Goal: Task Accomplishment & Management: Complete application form

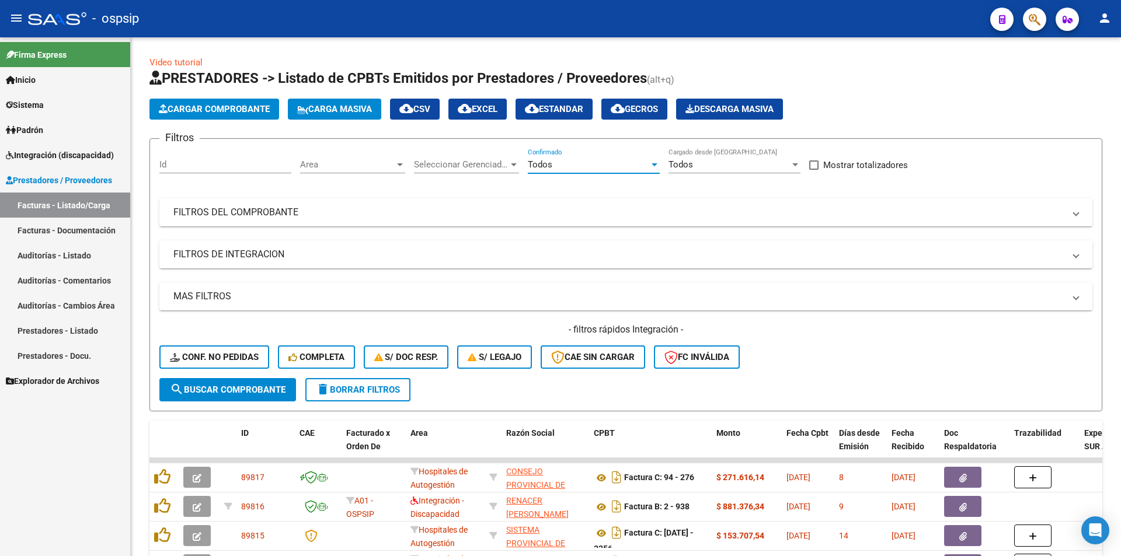
click at [65, 161] on span "Integración (discapacidad)" at bounding box center [60, 155] width 108 height 13
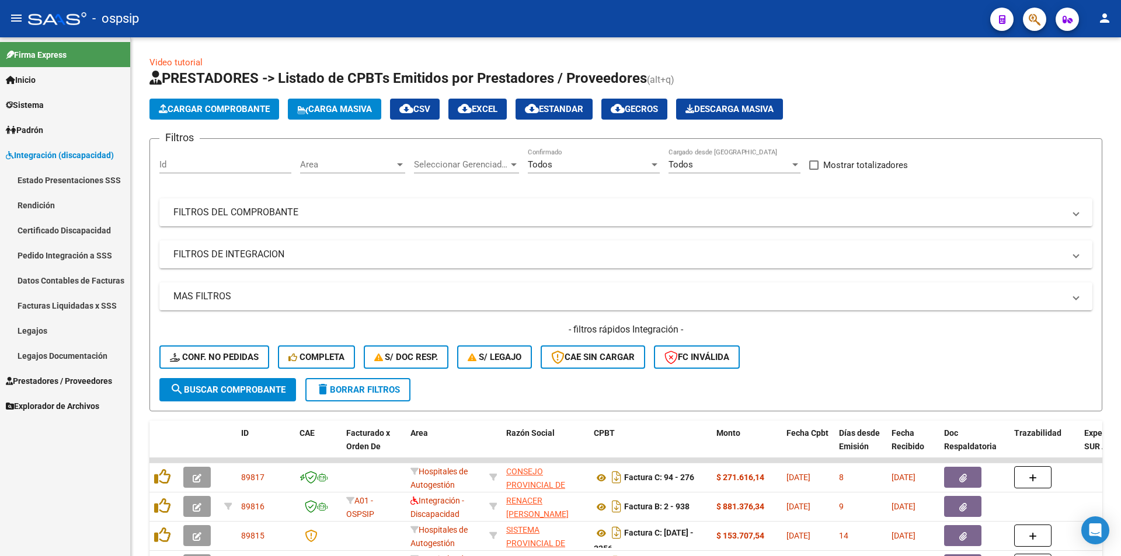
click at [57, 326] on link "Legajos" at bounding box center [65, 330] width 130 height 25
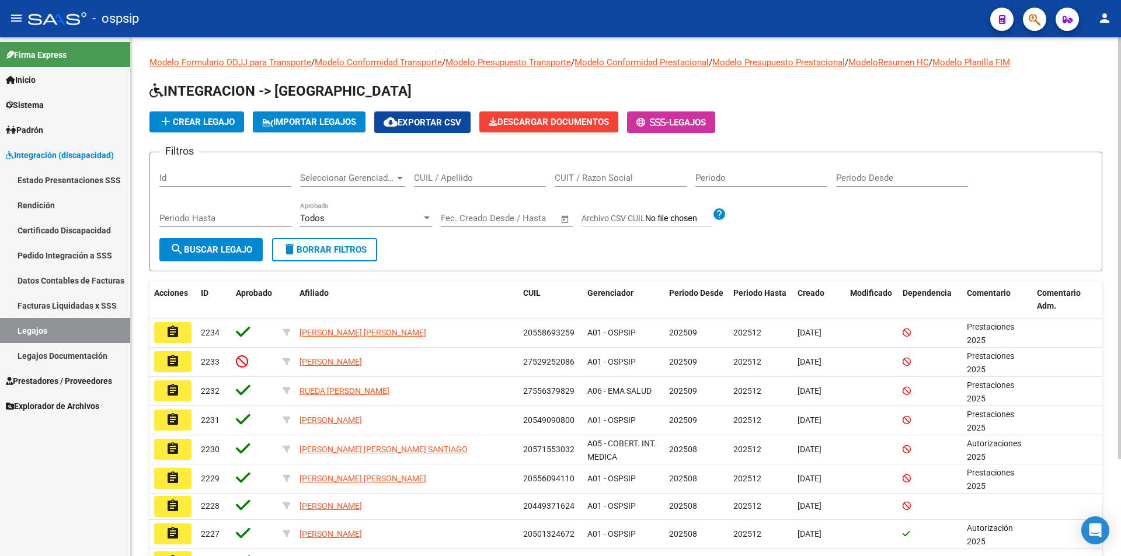
click at [485, 175] on input "CUIL / Apellido" at bounding box center [480, 178] width 132 height 11
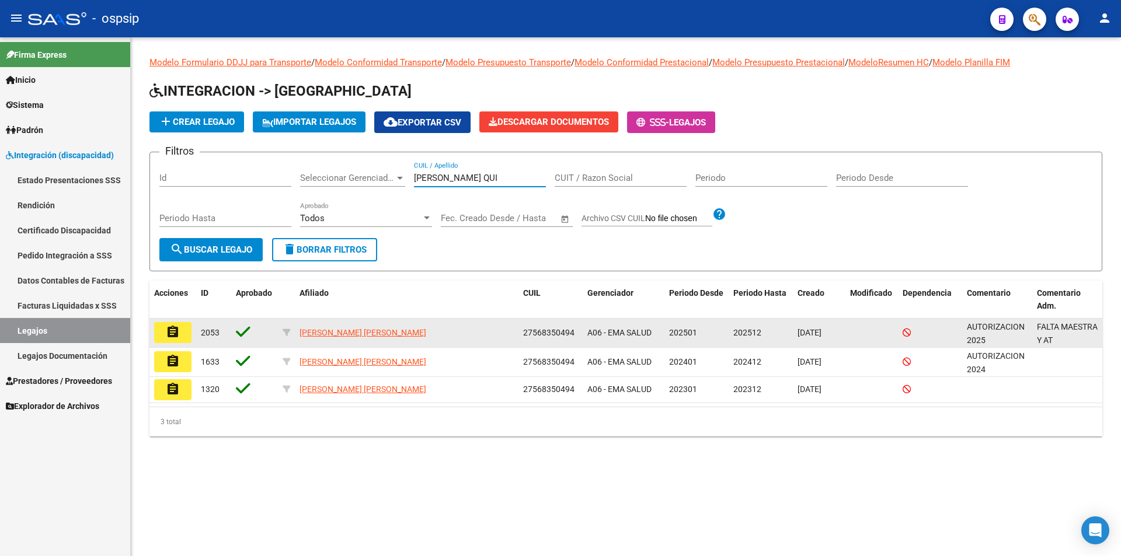
type input "[PERSON_NAME] QUI"
click at [165, 328] on button "assignment" at bounding box center [172, 332] width 37 height 21
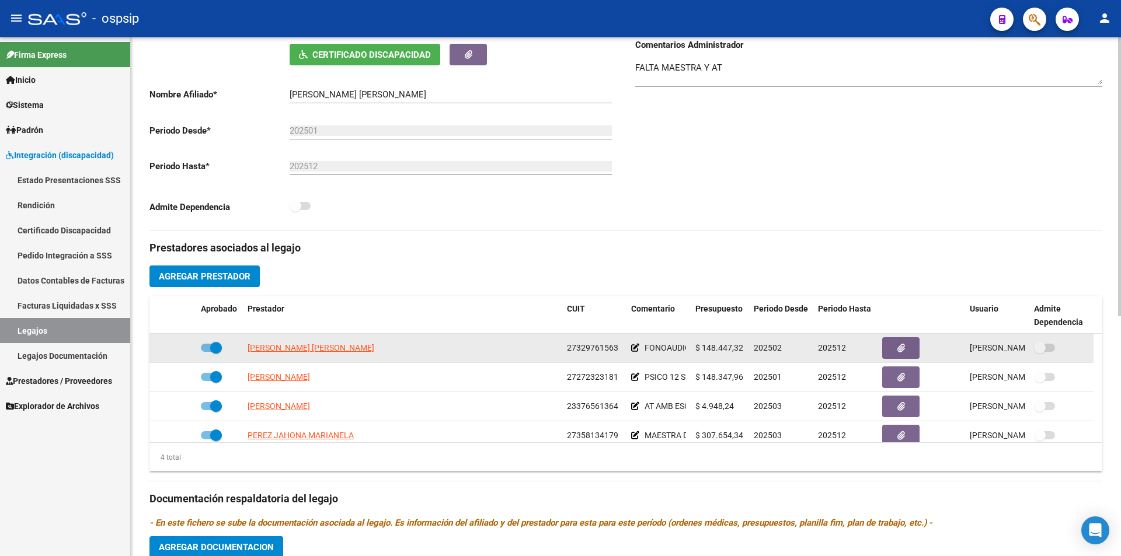
scroll to position [233, 0]
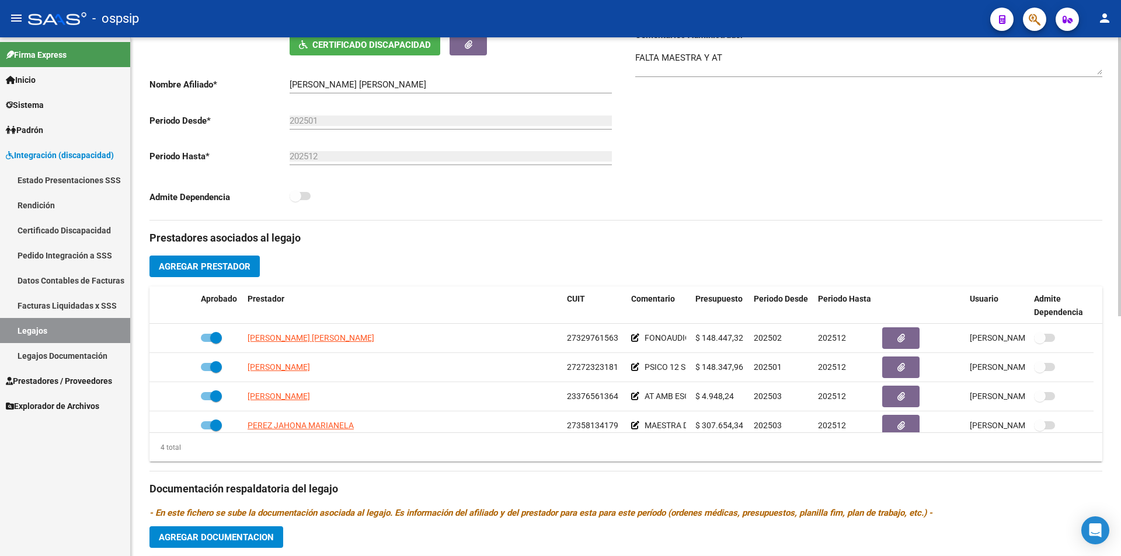
click at [229, 283] on div "Prestadores asociados al legajo Agregar Prestador Aprobado Prestador CUIT Comen…" at bounding box center [625, 481] width 953 height 521
click at [226, 267] on span "Agregar Prestador" at bounding box center [205, 266] width 92 height 11
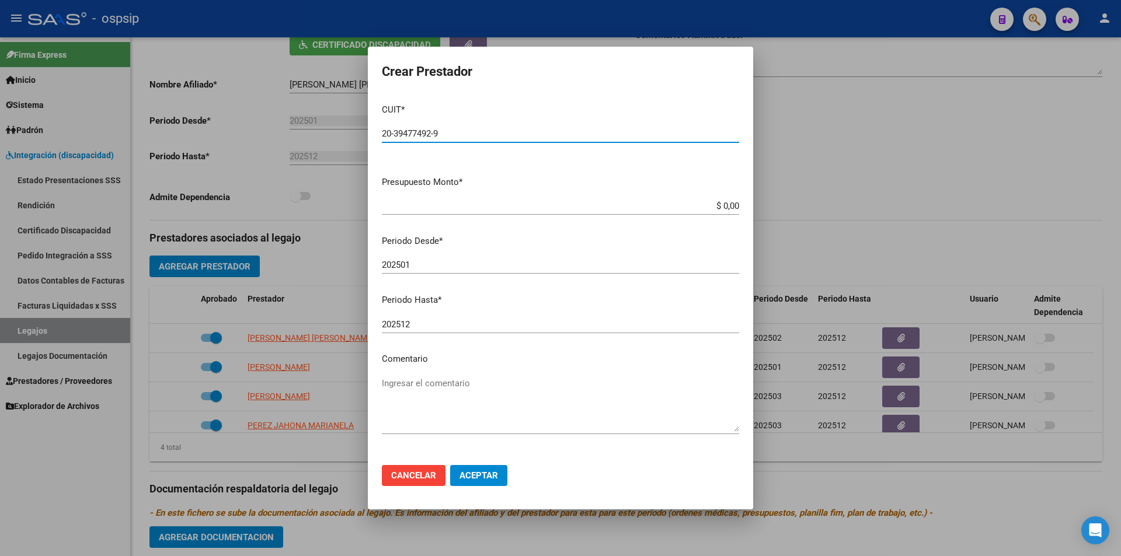
type input "20-39477492-9"
click at [728, 207] on input "$ 0,00" at bounding box center [560, 206] width 357 height 11
type input "$ 98.964,88"
drag, startPoint x: 406, startPoint y: 260, endPoint x: 435, endPoint y: 266, distance: 29.9
click at [435, 266] on input "202501" at bounding box center [560, 265] width 357 height 11
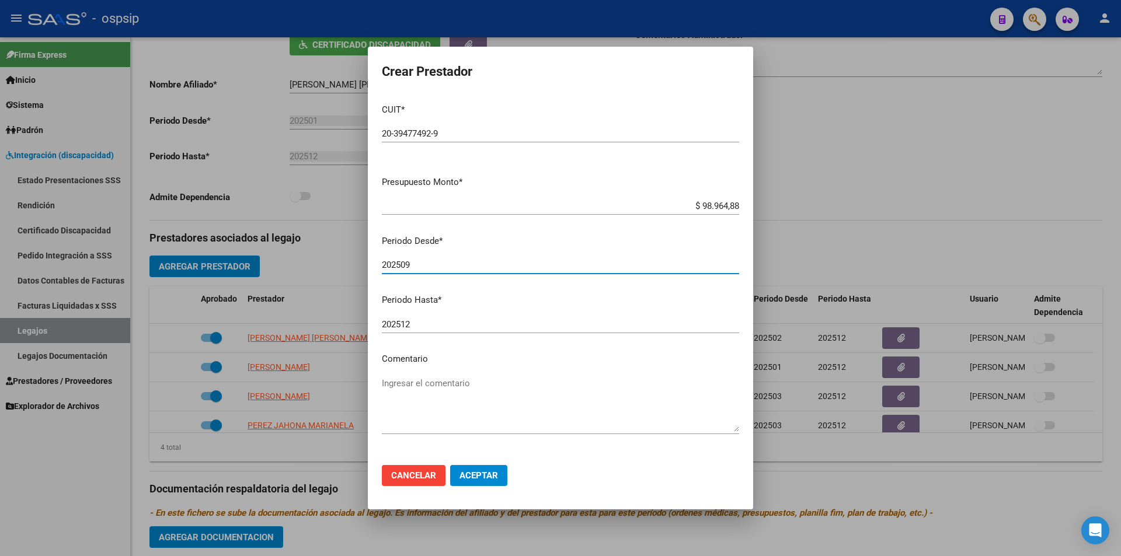
type input "202509"
click at [511, 403] on textarea "Ingresar el comentario" at bounding box center [560, 404] width 357 height 55
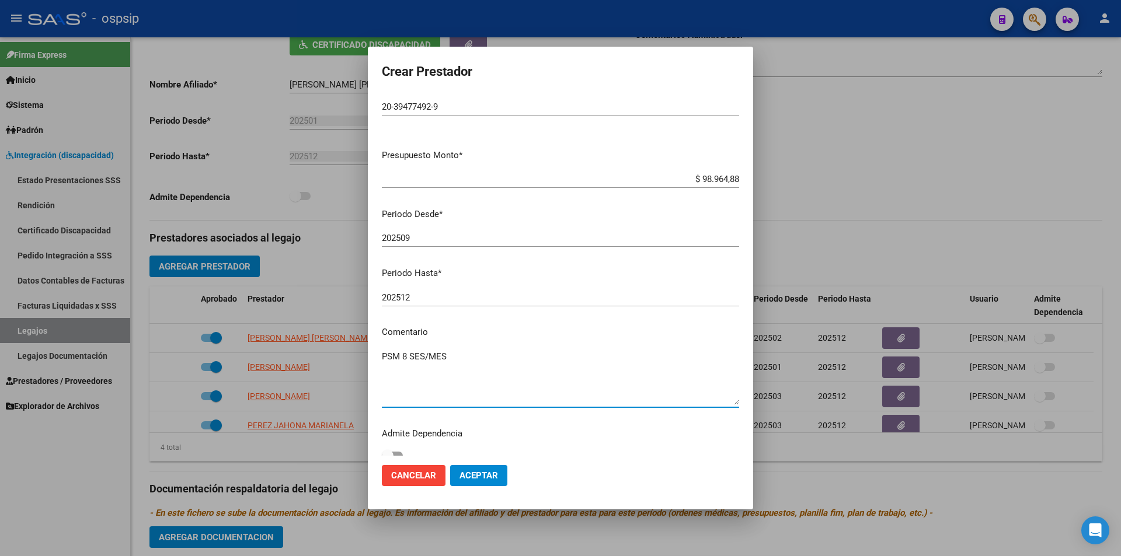
scroll to position [39, 0]
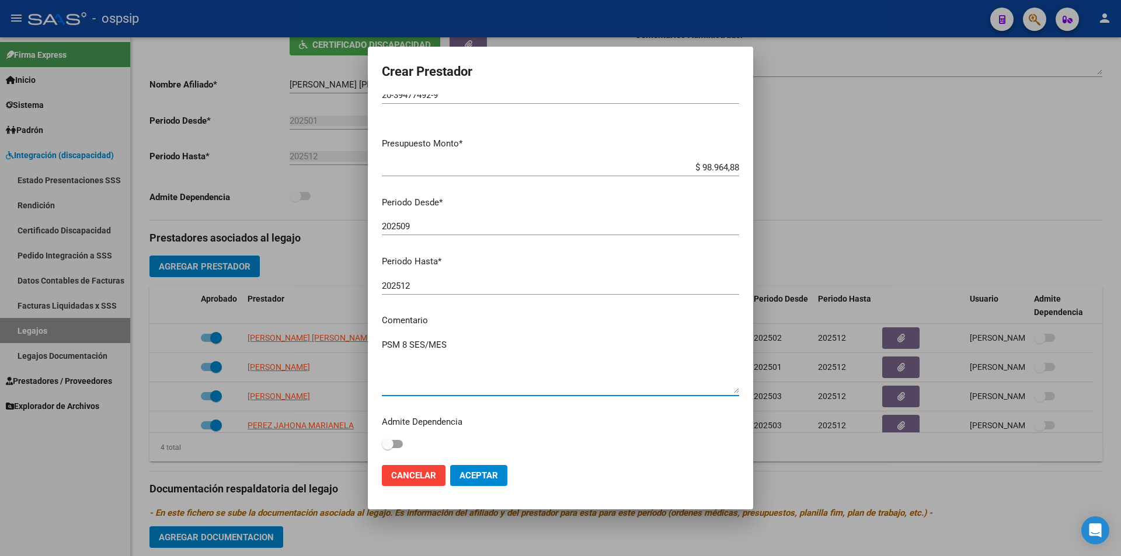
type textarea "PSM 8 SES/MES"
click at [494, 477] on span "Aceptar" at bounding box center [478, 475] width 39 height 11
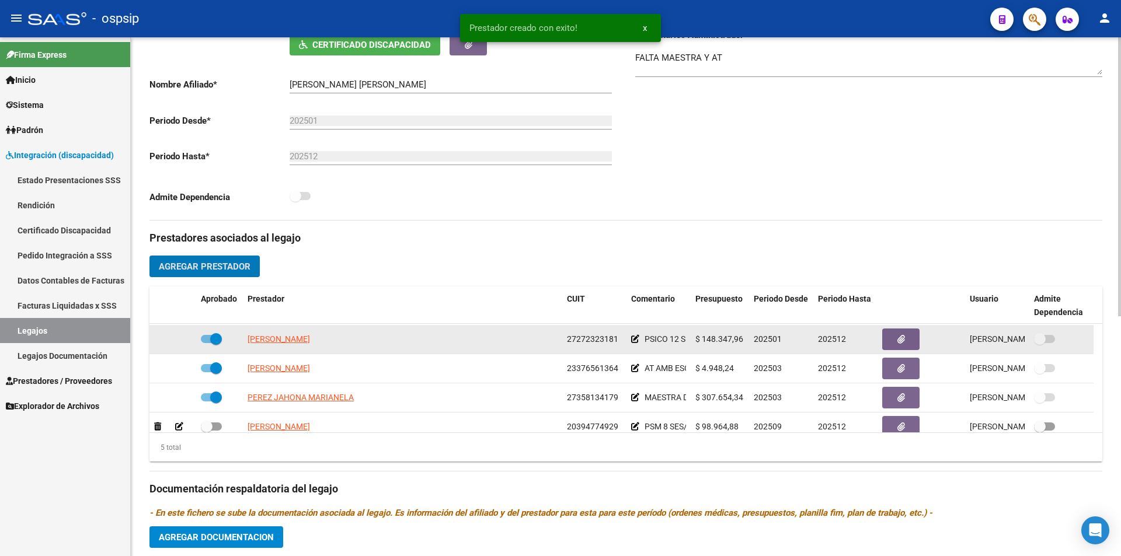
scroll to position [41, 0]
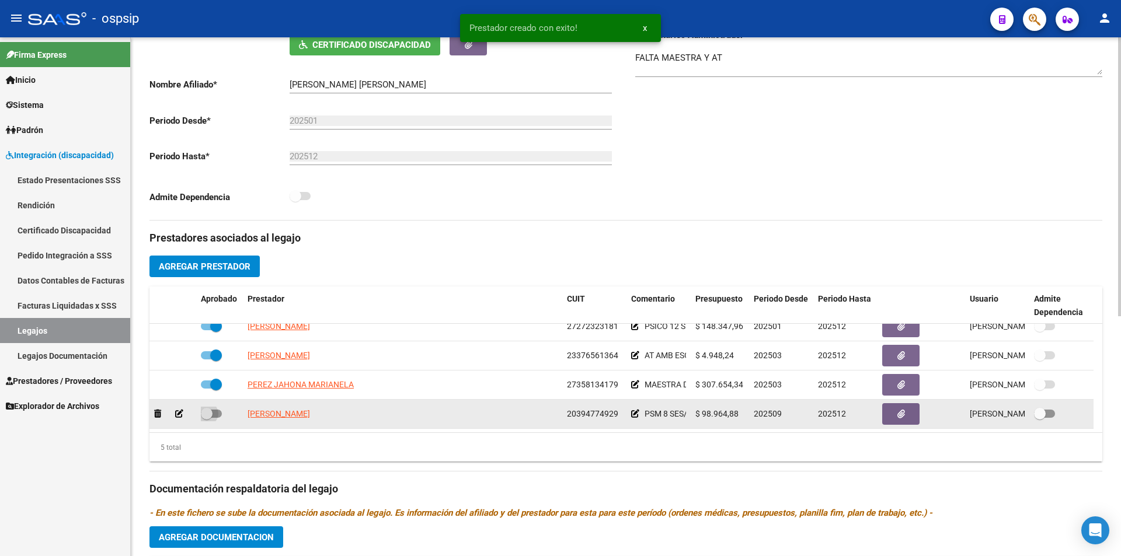
click at [211, 414] on span at bounding box center [207, 414] width 12 height 12
click at [207, 418] on input "checkbox" at bounding box center [206, 418] width 1 height 1
checkbox input "true"
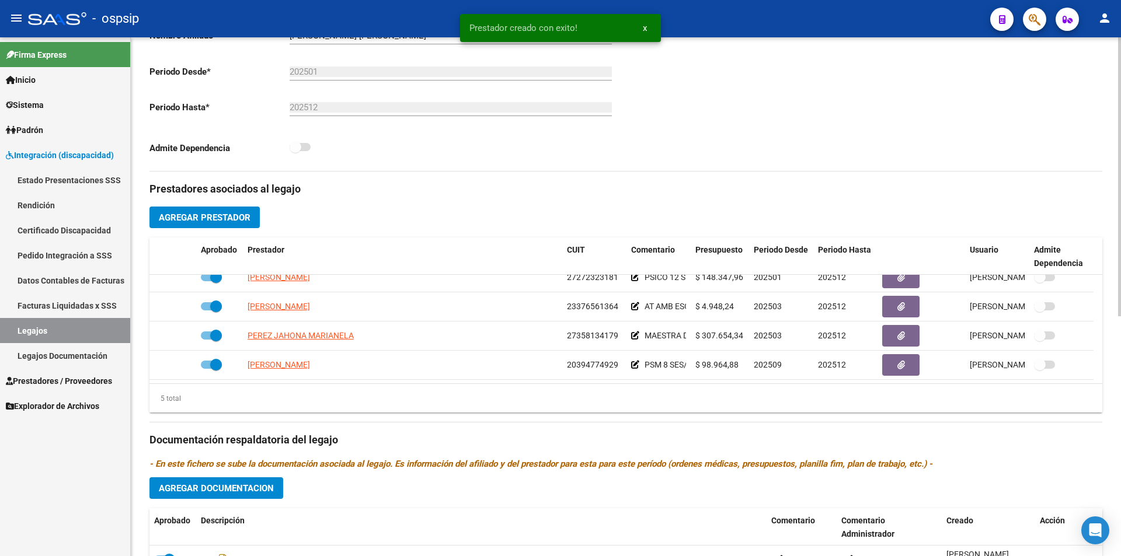
scroll to position [350, 0]
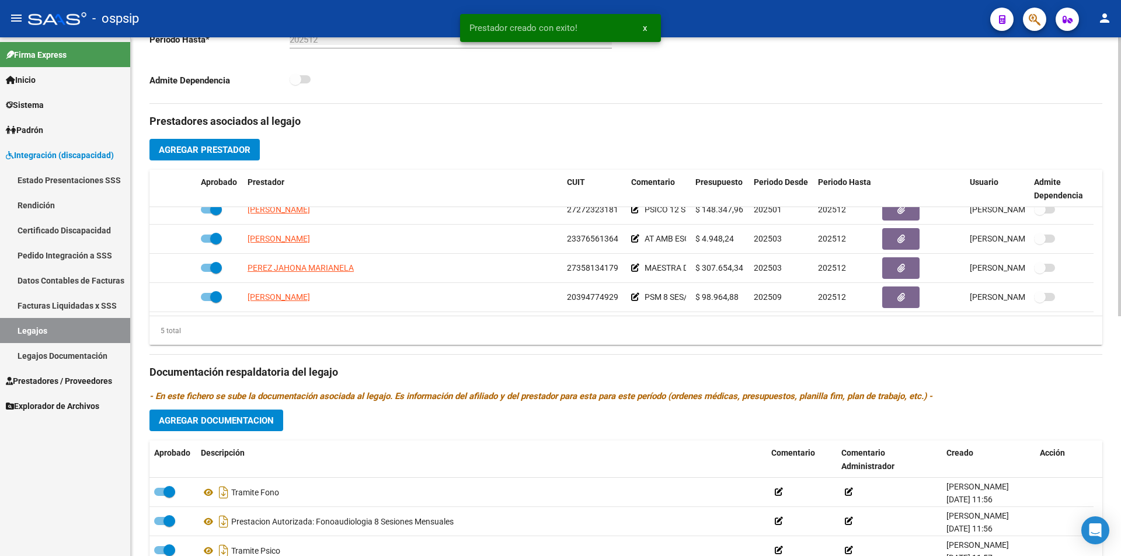
click at [232, 418] on span "Agregar Documentacion" at bounding box center [216, 421] width 115 height 11
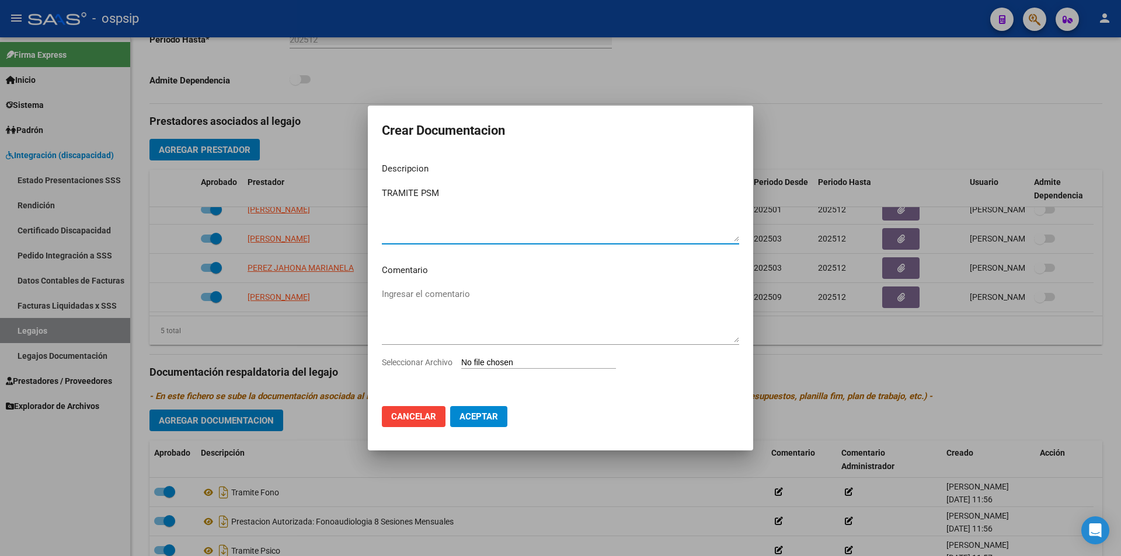
type textarea "TRAMITE PSM"
click at [530, 366] on input "Seleccionar Archivo" at bounding box center [538, 363] width 155 height 11
type input "C:\fakepath\[PERSON_NAME].pdf"
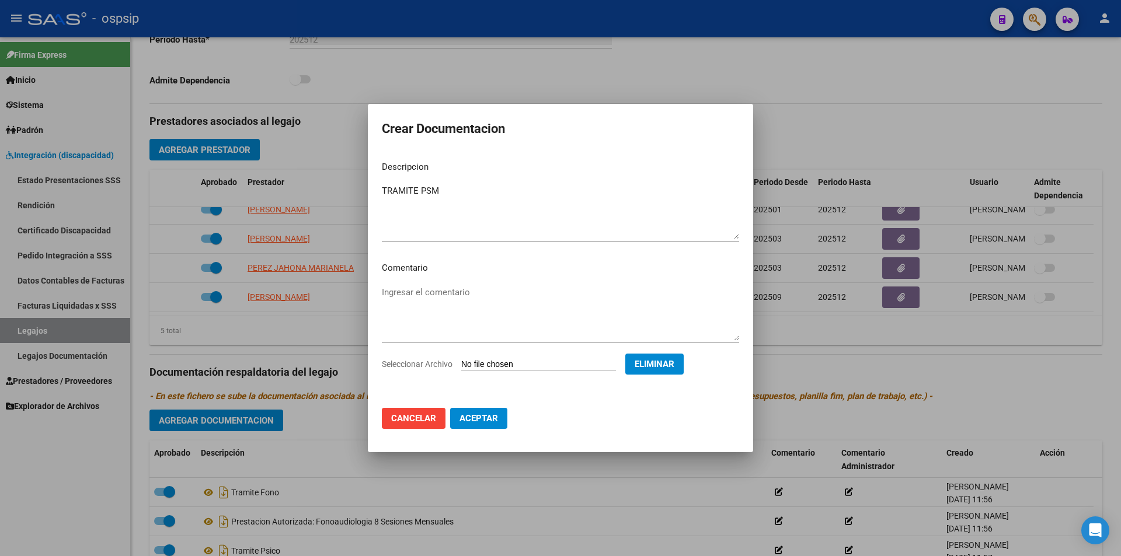
click at [470, 424] on span "Aceptar" at bounding box center [478, 418] width 39 height 11
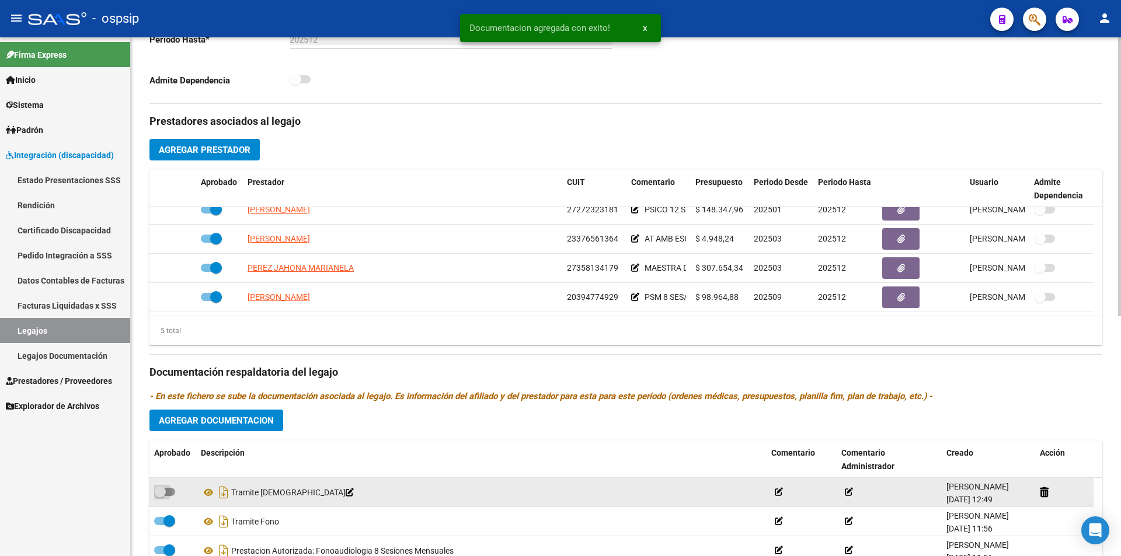
click at [169, 490] on span at bounding box center [164, 492] width 21 height 8
click at [160, 496] on input "checkbox" at bounding box center [159, 496] width 1 height 1
checkbox input "true"
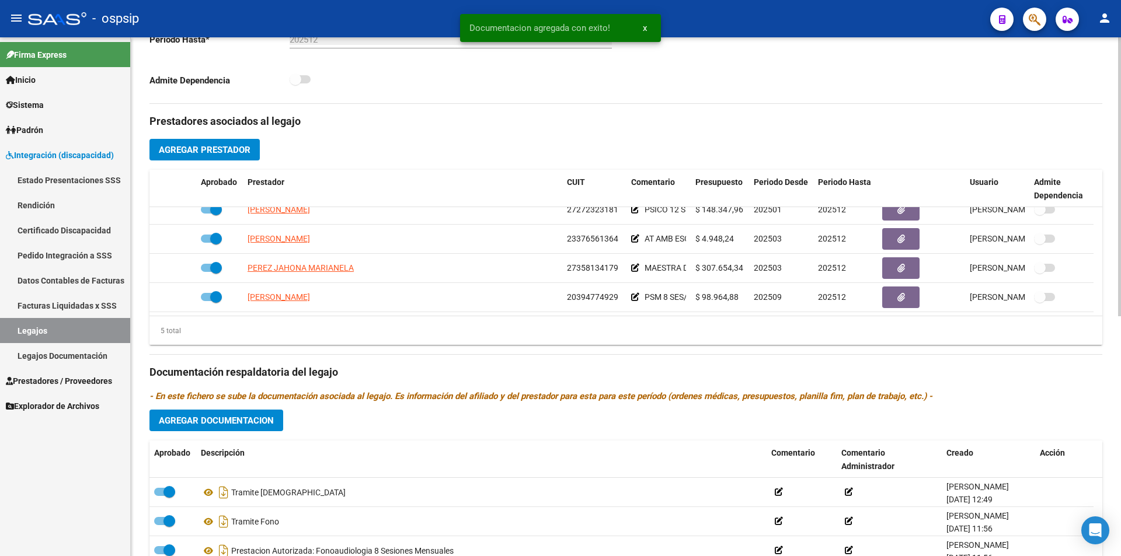
click at [242, 421] on span "Agregar Documentacion" at bounding box center [216, 421] width 115 height 11
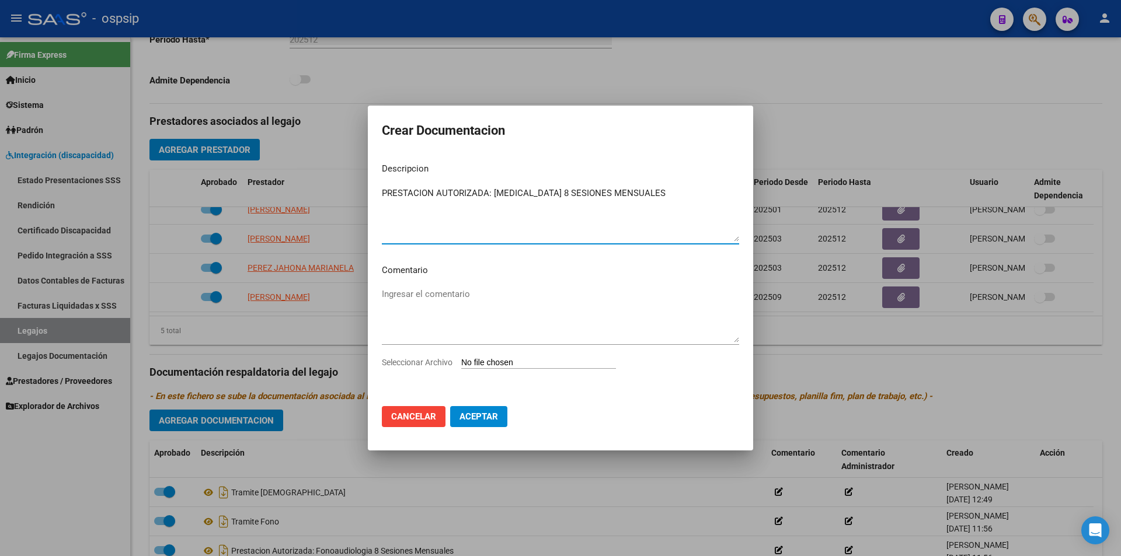
type textarea "PRESTACION AUTORIZADA: [MEDICAL_DATA] 8 SESIONES MENSUALES"
click at [472, 365] on input "Seleccionar Archivo" at bounding box center [538, 363] width 155 height 11
type input "C:\fakepath\[PERSON_NAME] PSM AUTORIZACION 2025 SEGUN RESOLUCION 360 22 (1)_fir…"
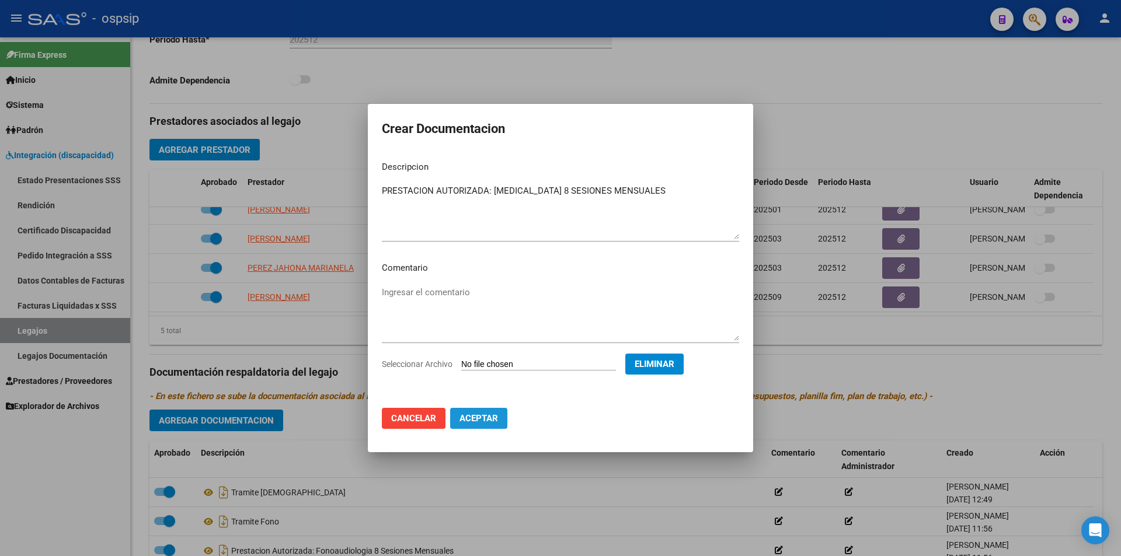
click at [483, 413] on span "Aceptar" at bounding box center [478, 418] width 39 height 11
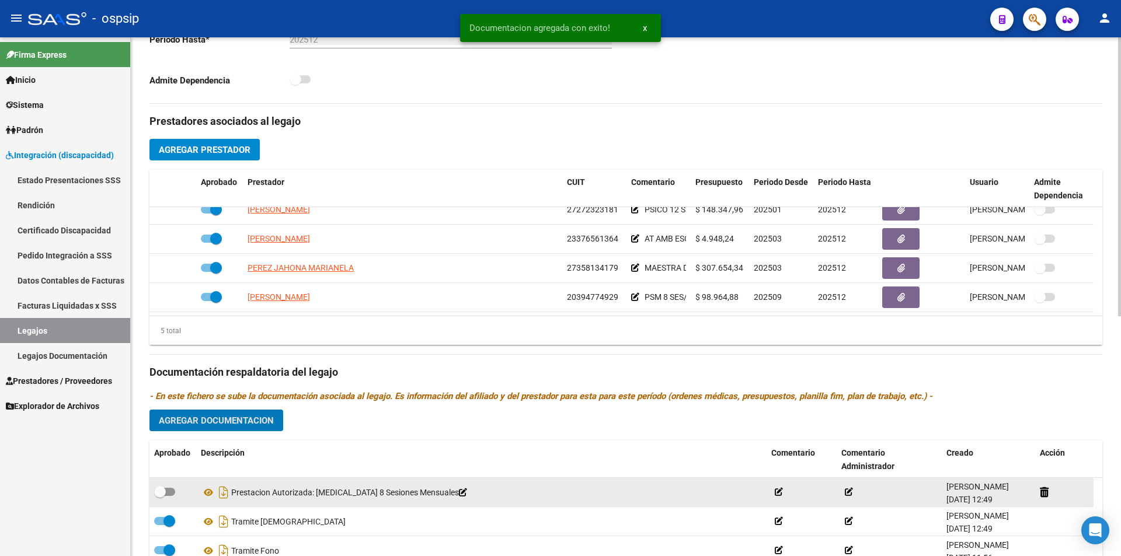
click at [173, 488] on span at bounding box center [164, 492] width 21 height 8
click at [160, 496] on input "checkbox" at bounding box center [159, 496] width 1 height 1
checkbox input "true"
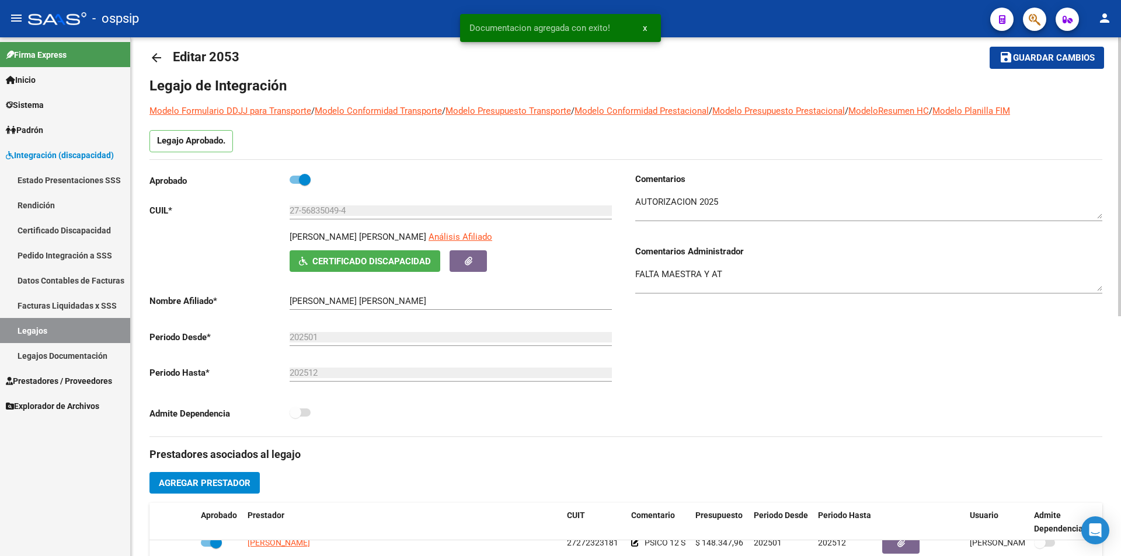
scroll to position [0, 0]
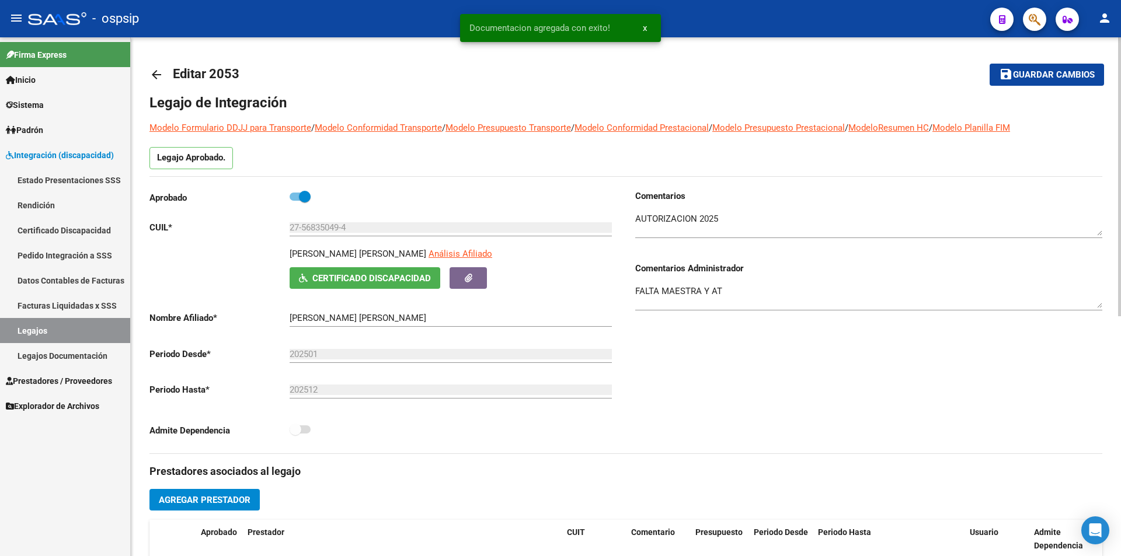
click at [1052, 79] on span "Guardar cambios" at bounding box center [1054, 75] width 82 height 11
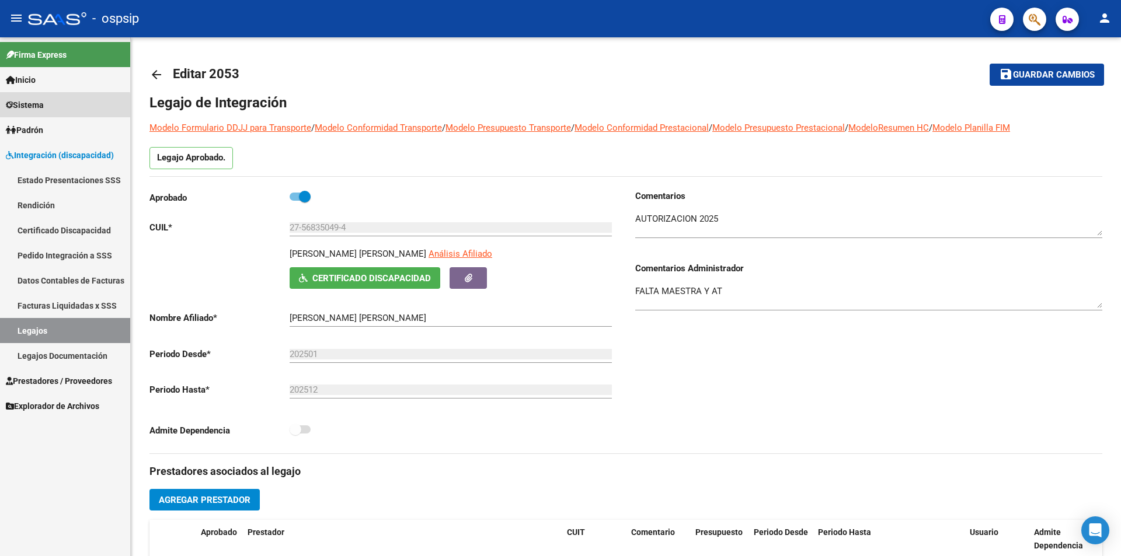
click at [56, 107] on link "Sistema" at bounding box center [65, 104] width 130 height 25
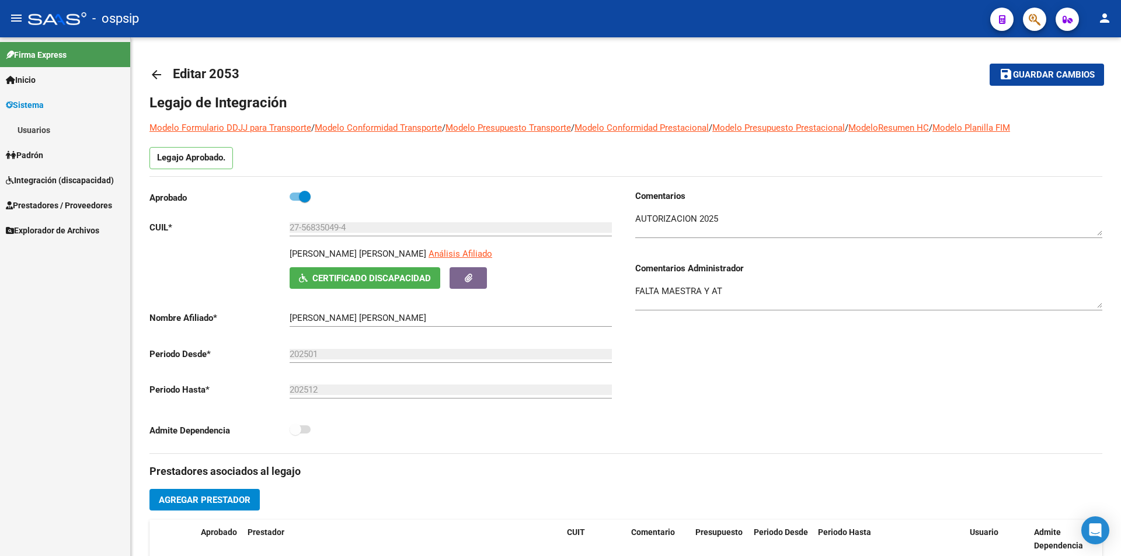
click at [39, 126] on link "Usuarios" at bounding box center [65, 129] width 130 height 25
click at [49, 151] on link "Todos los Usuarios" at bounding box center [65, 154] width 130 height 25
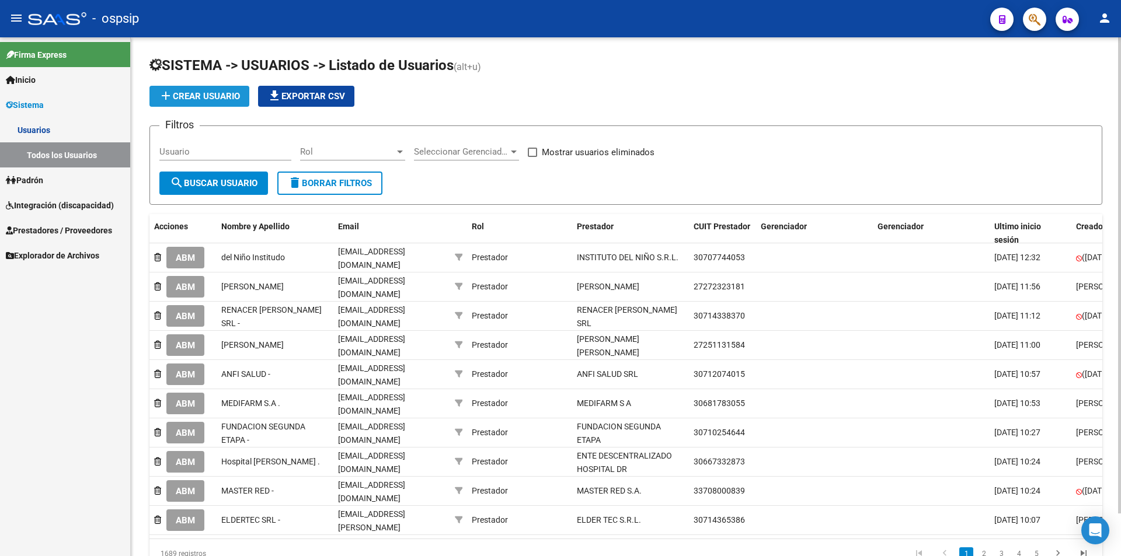
click at [177, 94] on span "add Crear Usuario" at bounding box center [199, 96] width 81 height 11
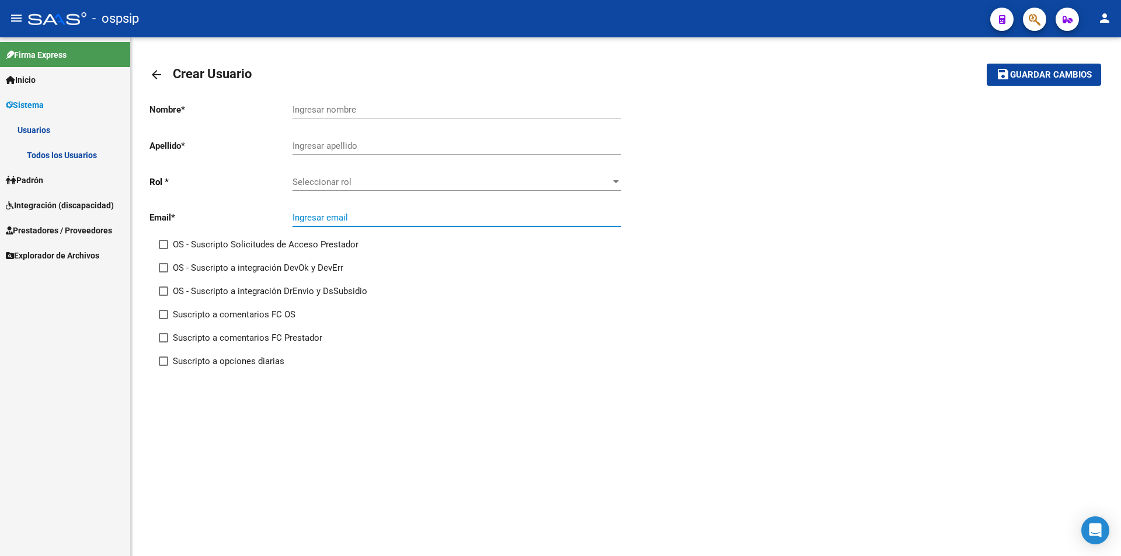
click at [330, 214] on input "Ingresar email" at bounding box center [456, 217] width 329 height 11
paste input "[EMAIL_ADDRESS][DOMAIN_NAME]"
type input "[EMAIL_ADDRESS][DOMAIN_NAME]"
click at [315, 110] on input "Ingresar nombre" at bounding box center [456, 109] width 329 height 11
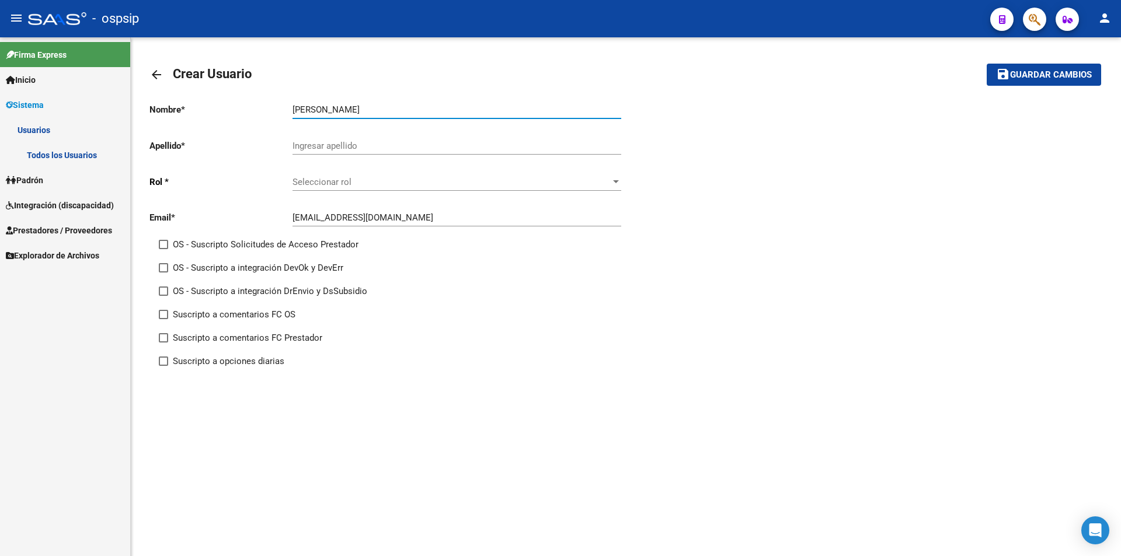
type input "[PERSON_NAME]"
click at [388, 145] on input "Ingresar apellido" at bounding box center [456, 146] width 329 height 11
type input "LUCHESI"
click at [380, 187] on span "Seleccionar rol" at bounding box center [451, 182] width 318 height 11
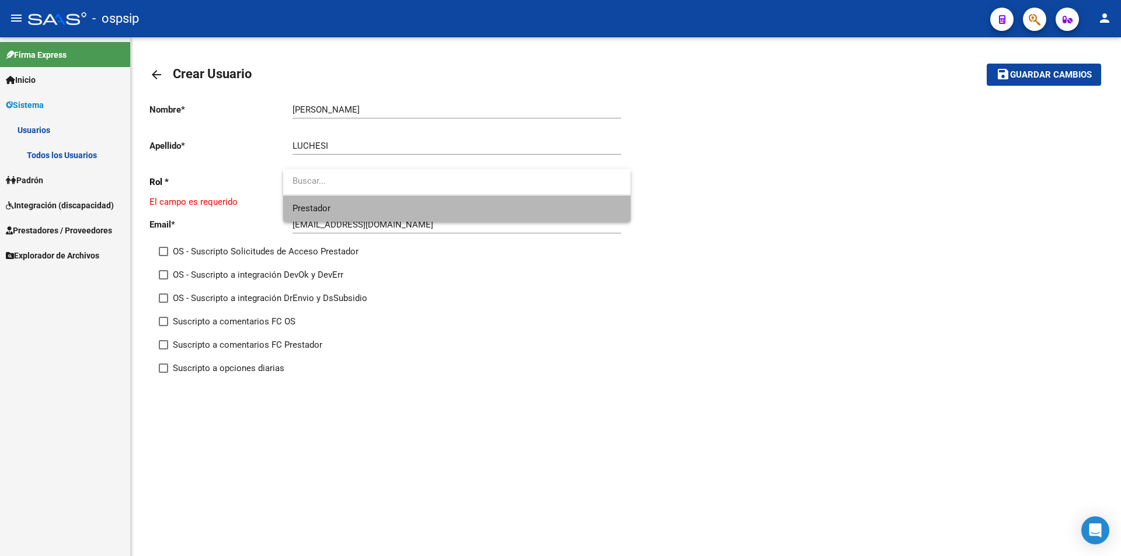
click at [365, 212] on span "Prestador" at bounding box center [456, 209] width 329 height 26
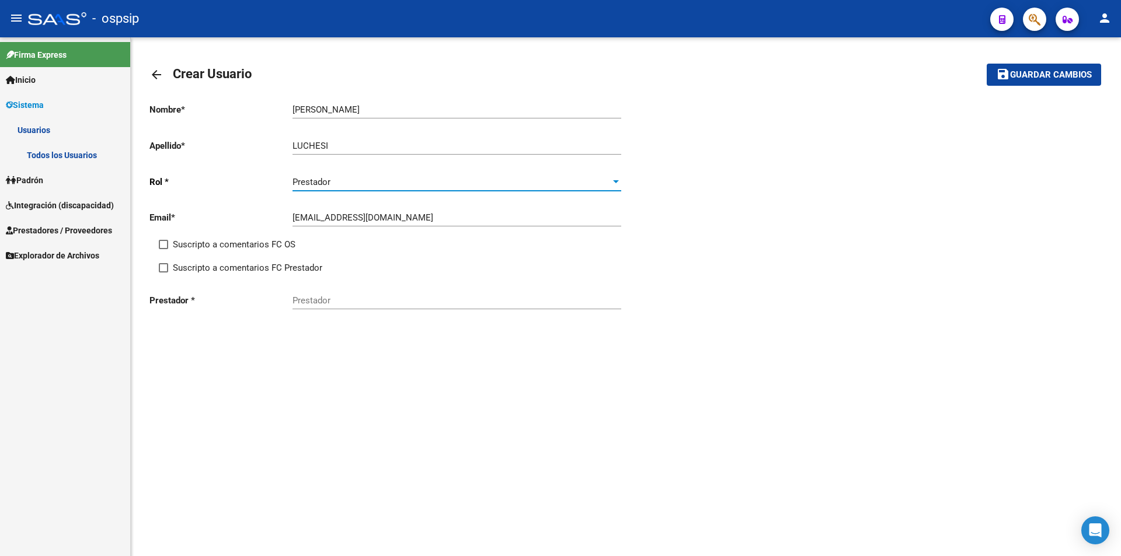
click at [360, 297] on input "Prestador" at bounding box center [456, 300] width 329 height 11
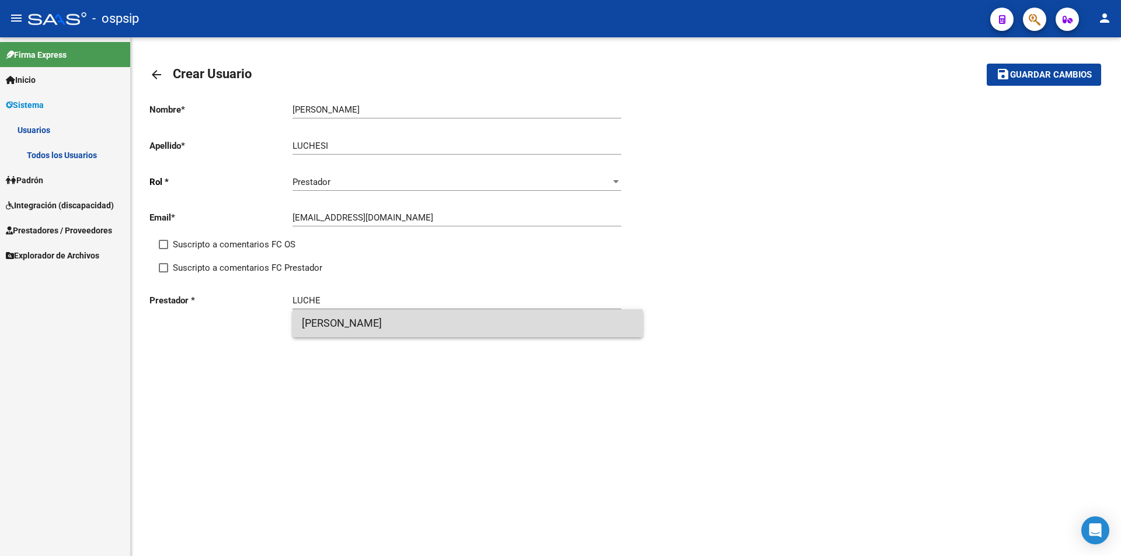
click at [355, 331] on span "[PERSON_NAME]" at bounding box center [468, 323] width 332 height 28
type input "[PERSON_NAME]"
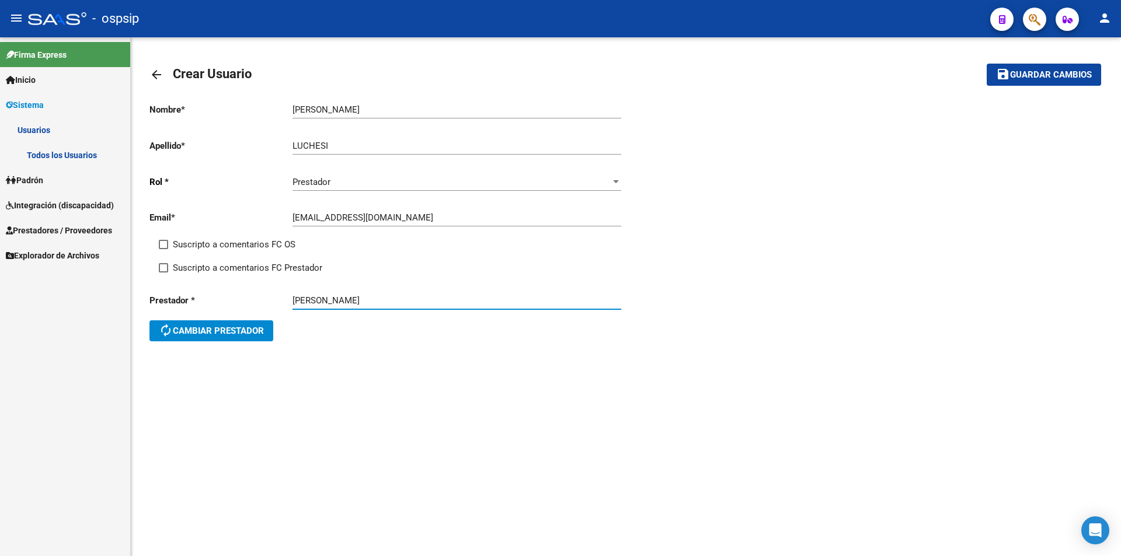
click at [1045, 69] on span "save Guardar cambios" at bounding box center [1044, 74] width 96 height 11
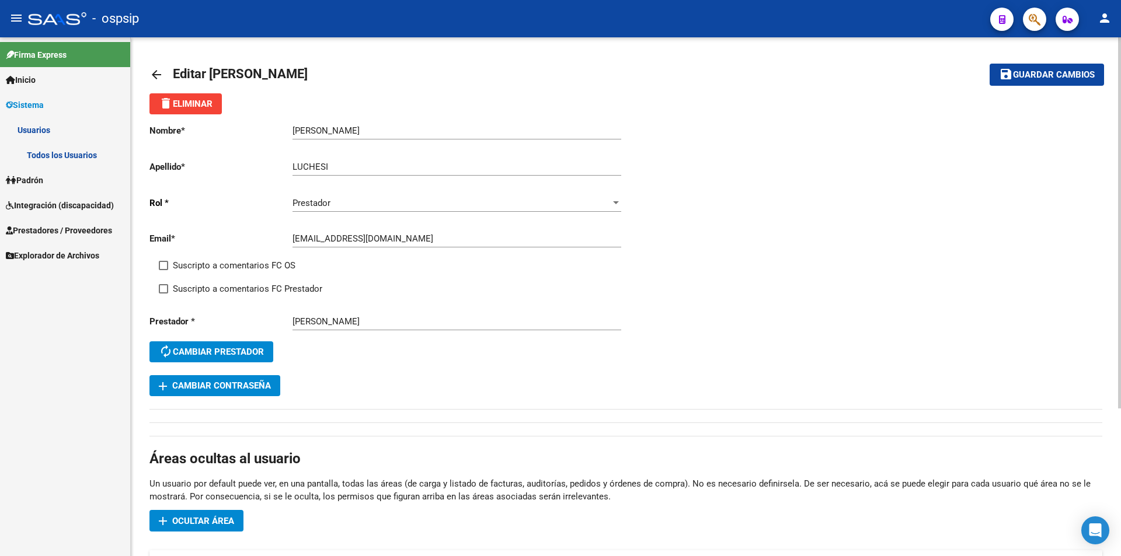
click at [1062, 72] on span "Guardar cambios" at bounding box center [1054, 75] width 82 height 11
click at [1028, 74] on span "Guardar cambios" at bounding box center [1054, 75] width 82 height 11
click at [1011, 68] on mat-icon "save" at bounding box center [1006, 74] width 14 height 14
